Goal: Transaction & Acquisition: Purchase product/service

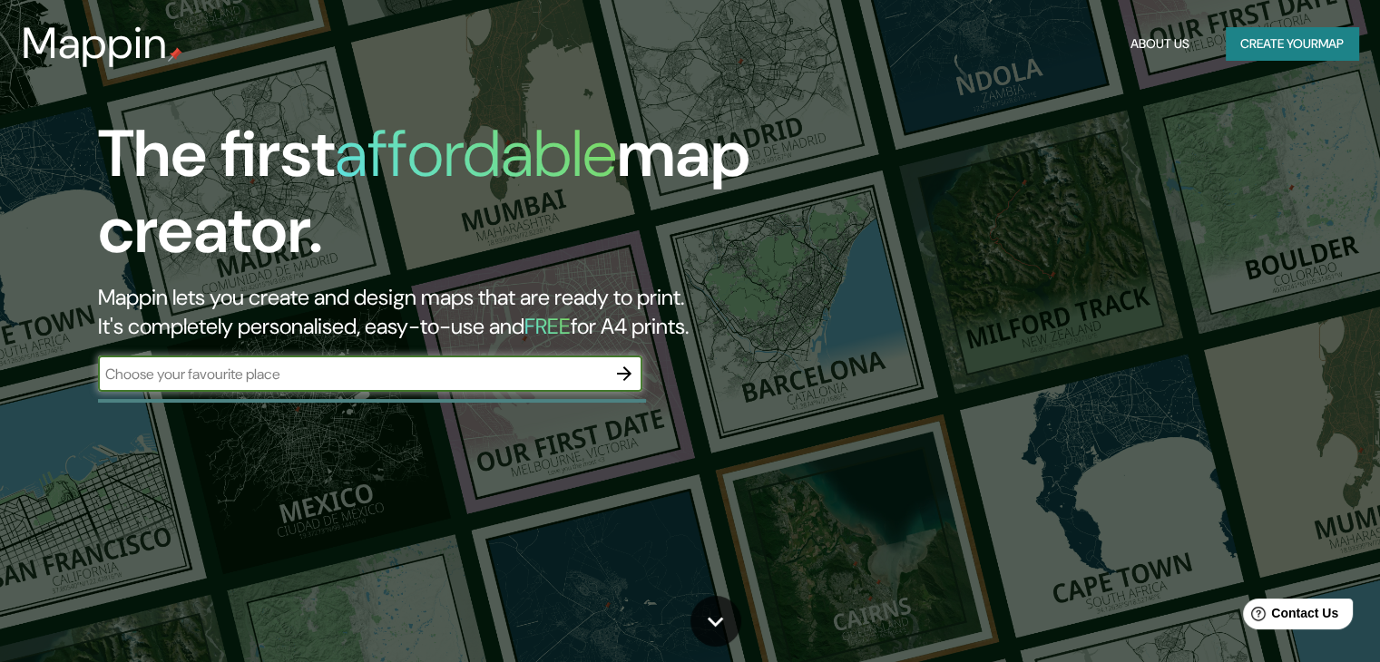
click at [625, 379] on icon "button" at bounding box center [624, 374] width 22 height 22
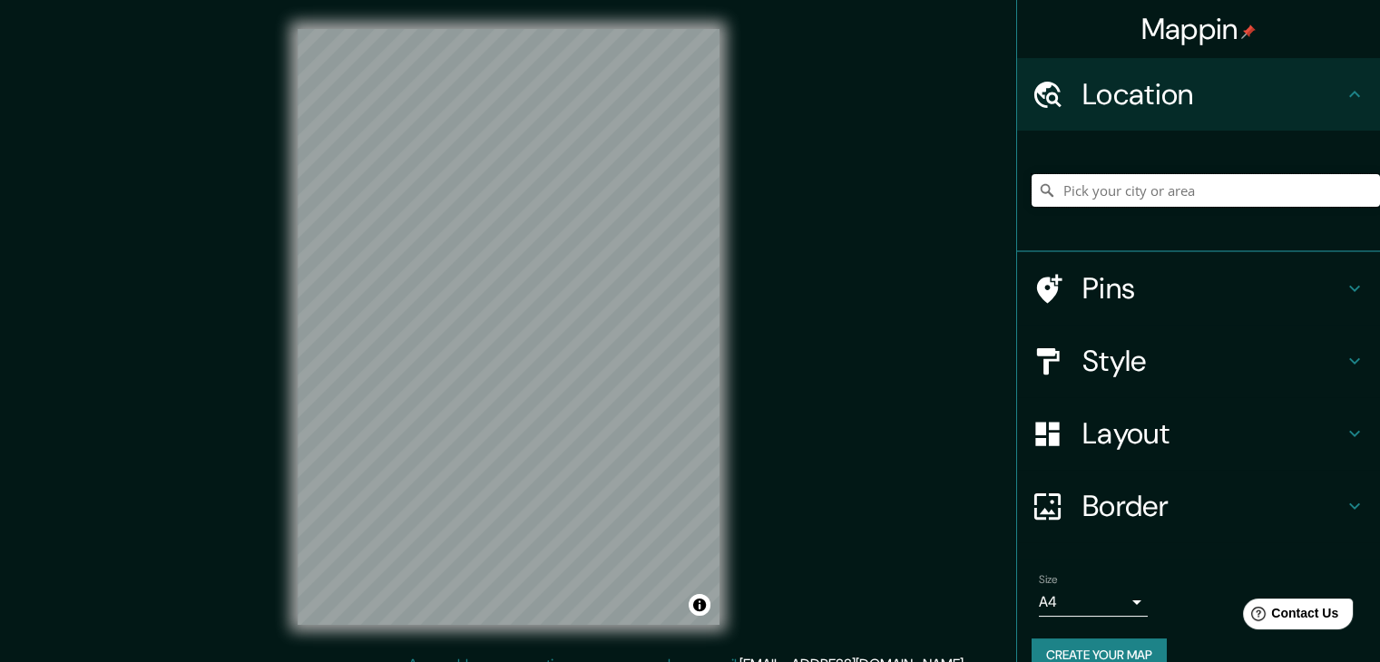
click at [1220, 191] on input "Pick your city or area" at bounding box center [1206, 190] width 348 height 33
paste input "[GEOGRAPHIC_DATA]"
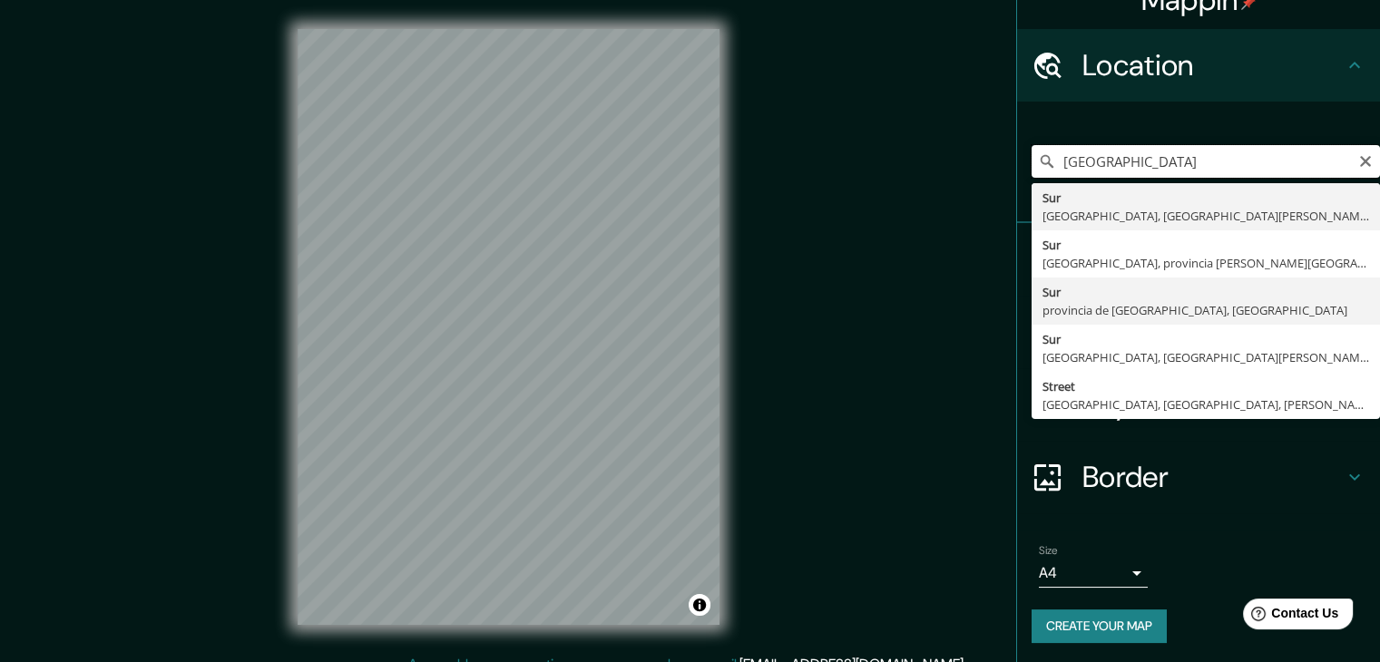
scroll to position [31, 0]
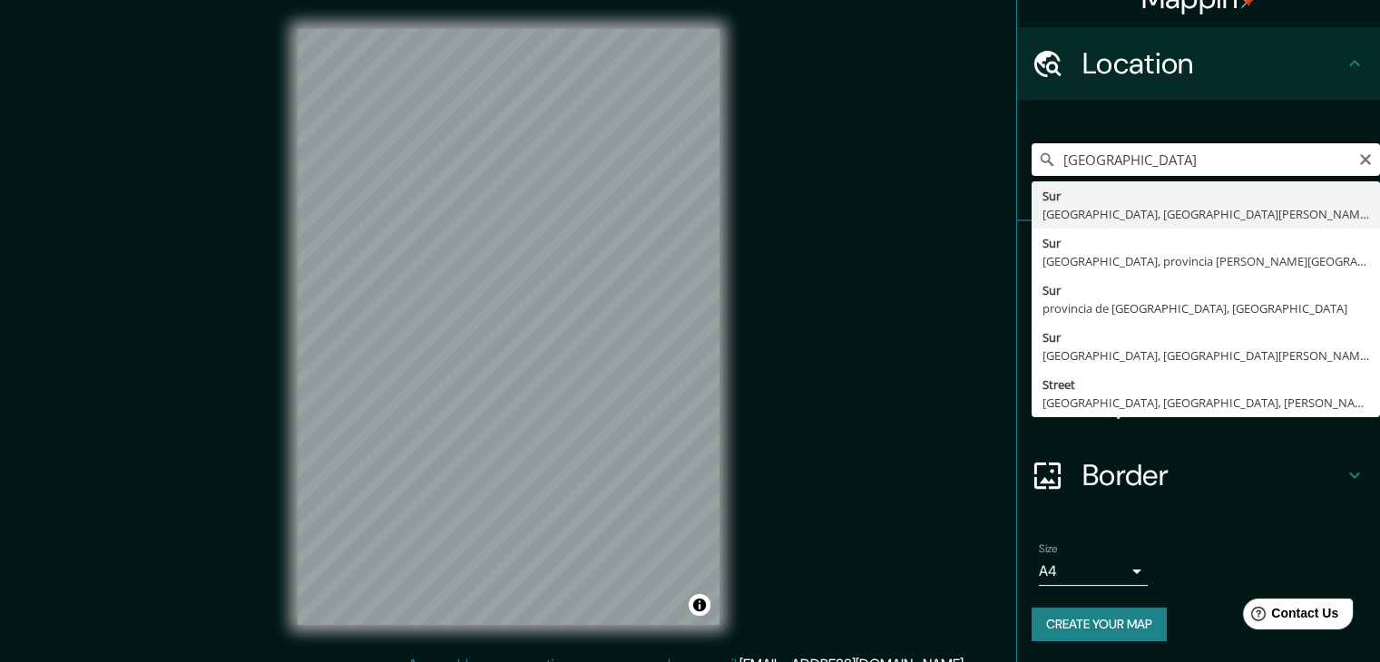
drag, startPoint x: 1252, startPoint y: 165, endPoint x: 859, endPoint y: 185, distance: 393.4
click at [859, 185] on div "Mappin Location [GEOGRAPHIC_DATA] [GEOGRAPHIC_DATA] [GEOGRAPHIC_DATA], [GEOGRAP…" at bounding box center [690, 341] width 1380 height 683
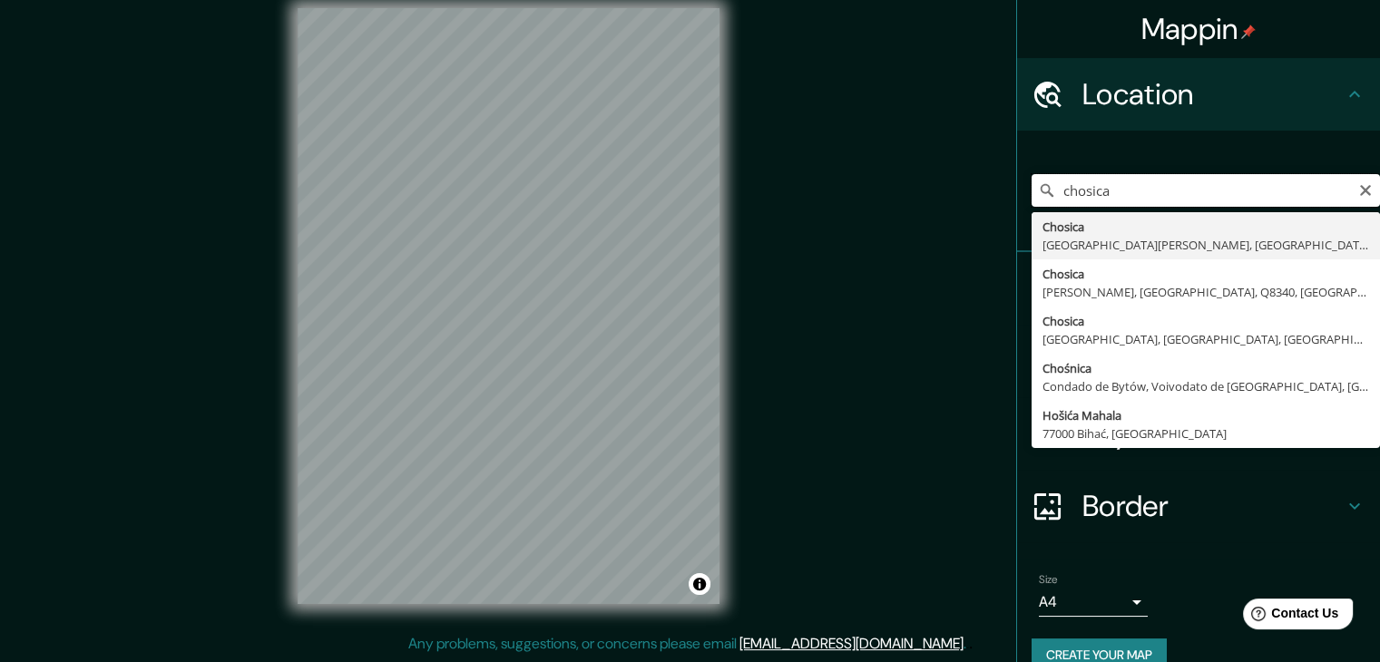
scroll to position [0, 0]
type input "chosica"
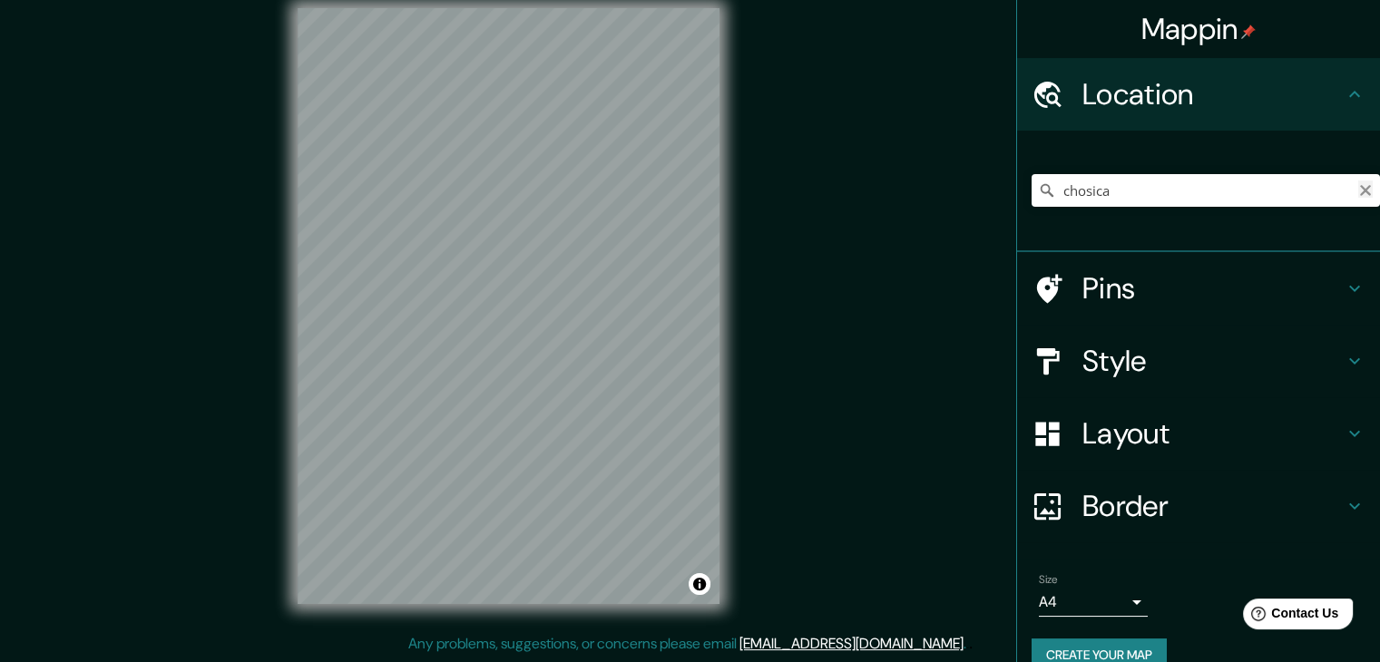
click at [1360, 188] on icon "Clear" at bounding box center [1365, 190] width 11 height 11
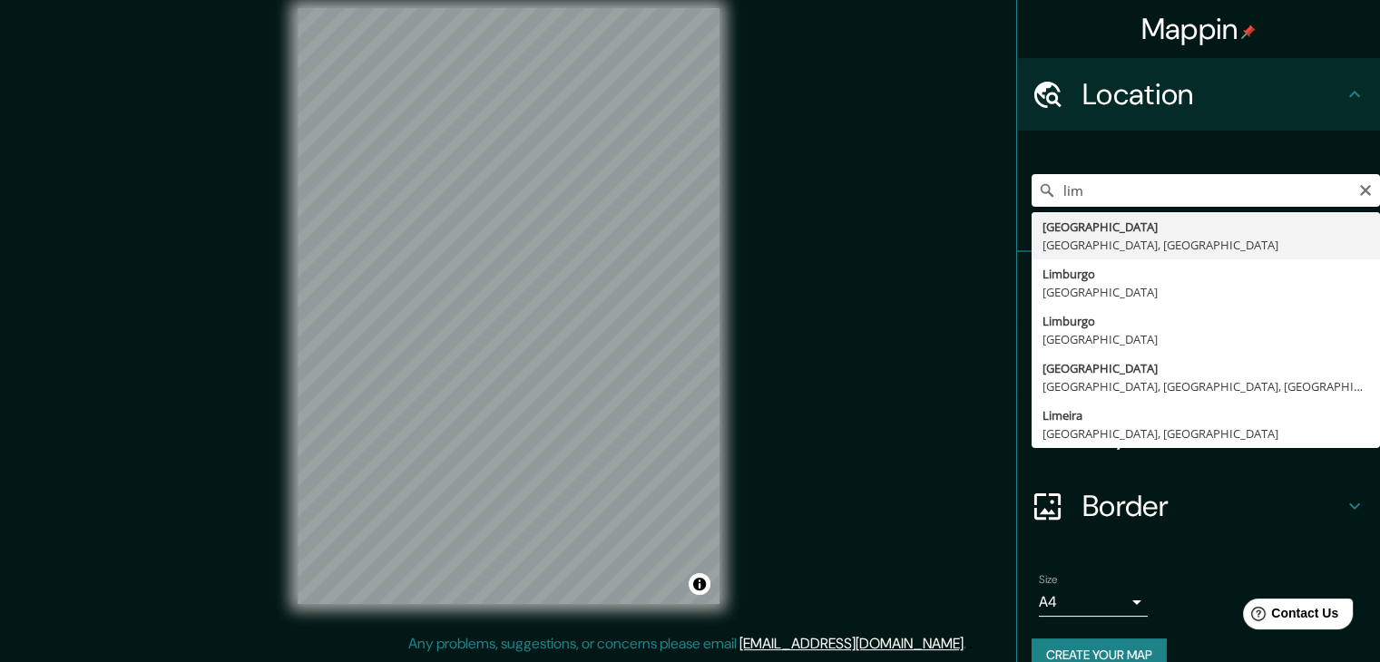
type input "[GEOGRAPHIC_DATA], [GEOGRAPHIC_DATA], [GEOGRAPHIC_DATA]"
